Goal: Information Seeking & Learning: Learn about a topic

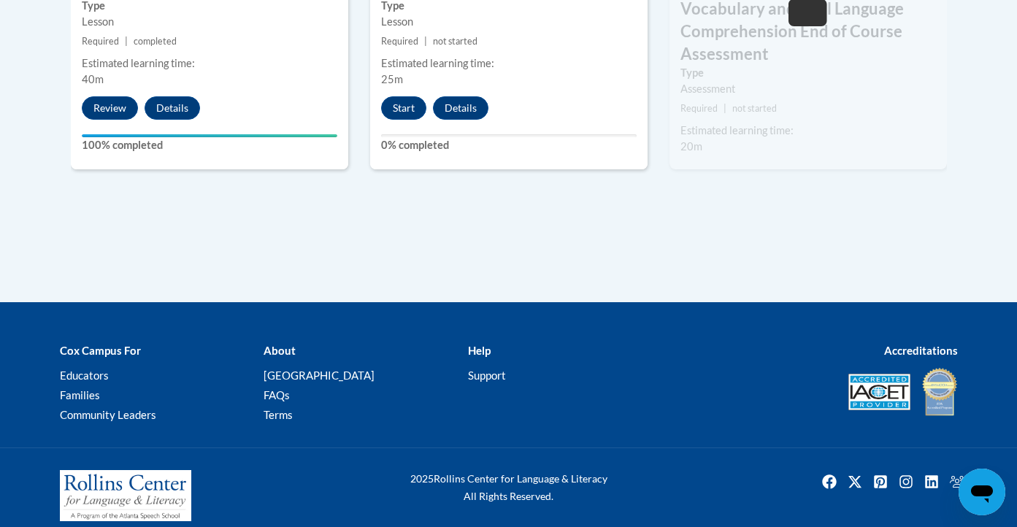
scroll to position [1152, 0]
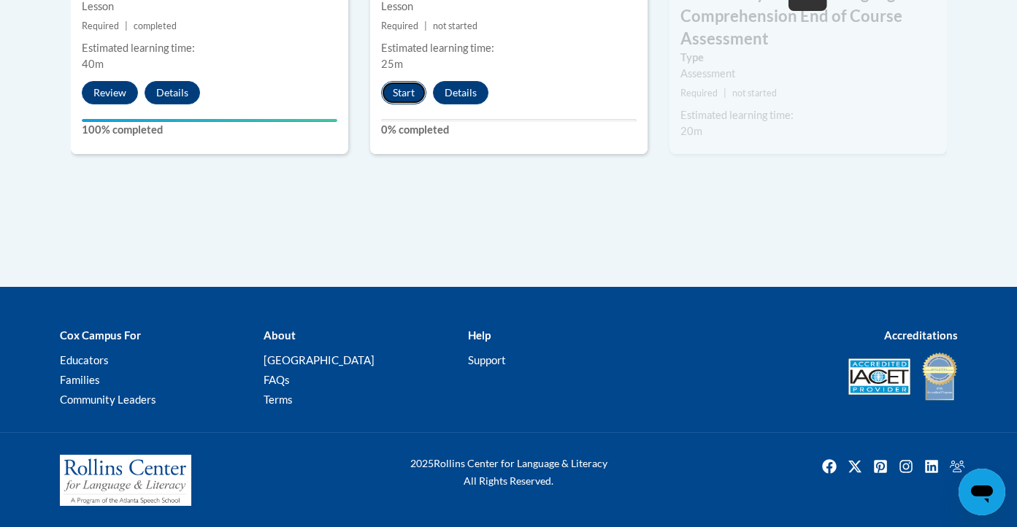
click at [403, 94] on button "Start" at bounding box center [403, 92] width 45 height 23
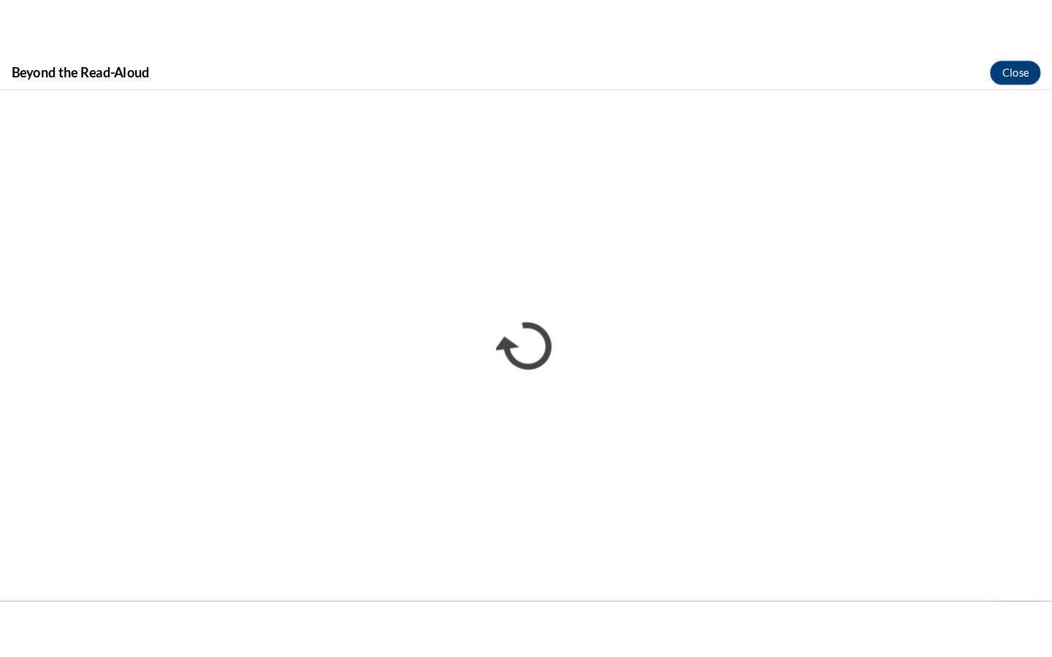
scroll to position [0, 0]
